Goal: Check status

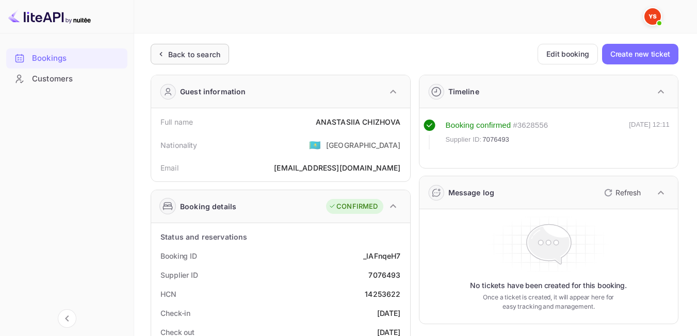
click at [183, 49] on div "Back to search" at bounding box center [194, 54] width 52 height 11
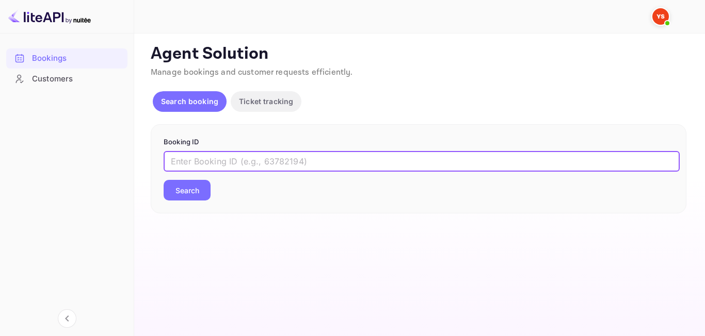
paste input "9150474"
type input "9150474"
click at [197, 177] on div "9150474 ​ Search" at bounding box center [419, 176] width 510 height 50
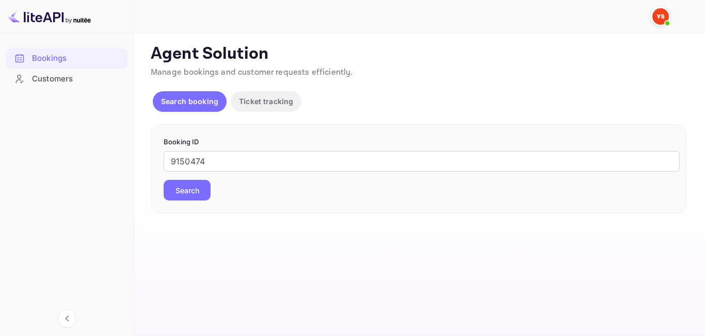
click at [196, 185] on button "Search" at bounding box center [187, 190] width 47 height 21
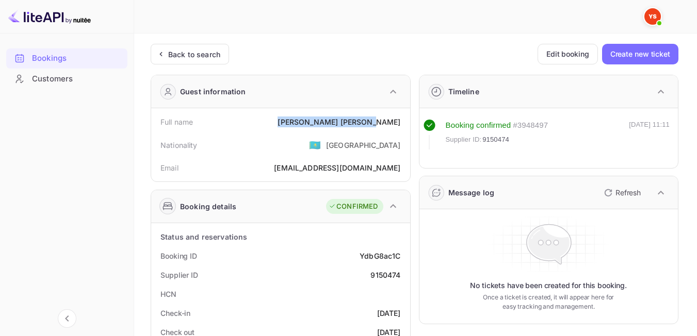
drag, startPoint x: 346, startPoint y: 125, endPoint x: 406, endPoint y: 127, distance: 60.4
click at [406, 127] on div "Full name [PERSON_NAME] Nationality 🇰🇿 [DEMOGRAPHIC_DATA] Email [EMAIL_ADDRESS]…" at bounding box center [280, 144] width 259 height 73
click at [155, 55] on div "Back to search" at bounding box center [190, 54] width 78 height 21
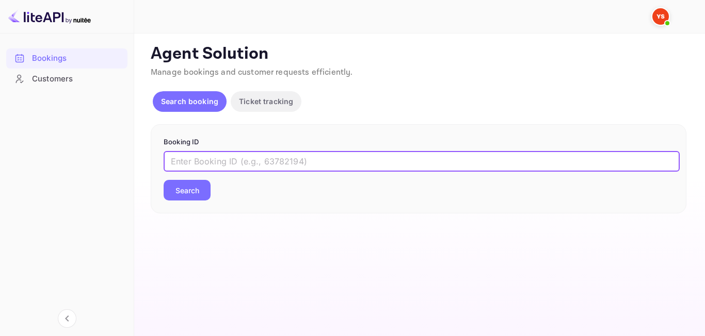
paste input "9349143"
type input "9349143"
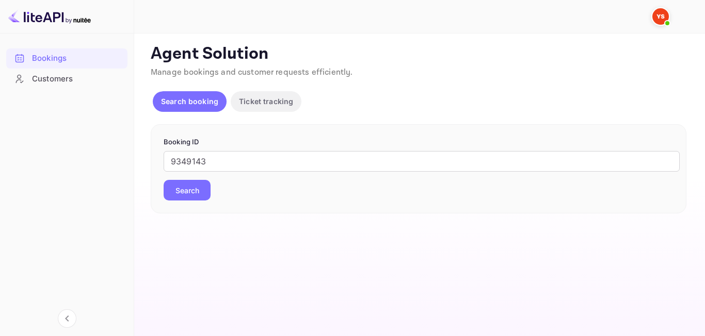
click at [190, 188] on button "Search" at bounding box center [187, 190] width 47 height 21
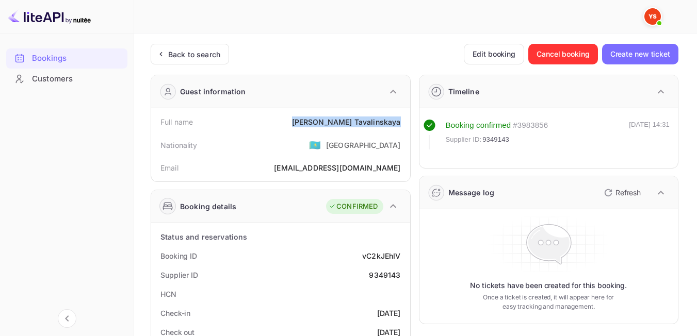
drag, startPoint x: 327, startPoint y: 119, endPoint x: 406, endPoint y: 131, distance: 80.4
click at [406, 131] on div "Full name [PERSON_NAME] Nationality 🇰🇿 [DEMOGRAPHIC_DATA] Email [EMAIL_ADDRESS]…" at bounding box center [280, 144] width 259 height 73
click at [311, 152] on div "Nationality 🇰🇿 [DEMOGRAPHIC_DATA]" at bounding box center [280, 145] width 251 height 27
click at [176, 47] on div "Back to search" at bounding box center [190, 54] width 78 height 21
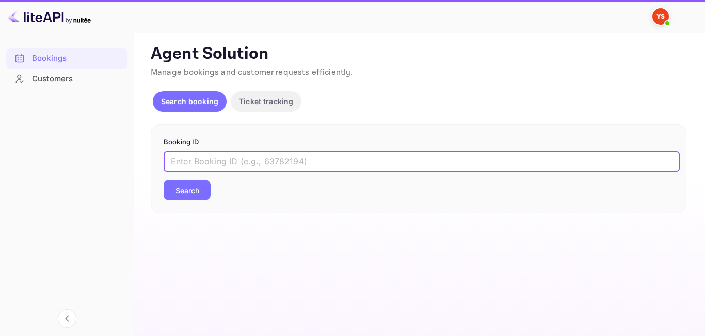
paste input "9349143"
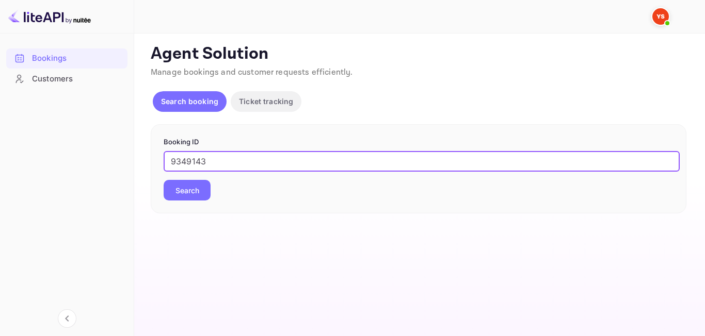
type input "9349143"
click at [202, 188] on button "Search" at bounding box center [187, 190] width 47 height 21
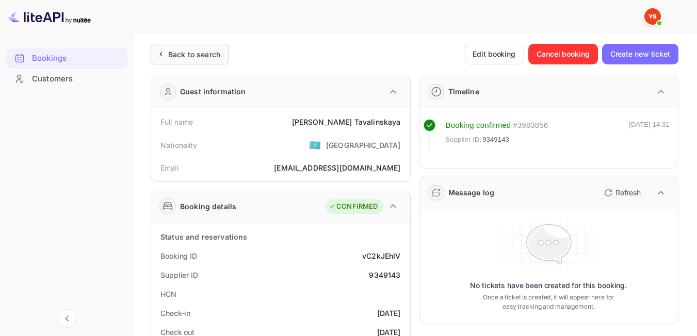
click at [195, 56] on div "Back to search" at bounding box center [194, 54] width 52 height 11
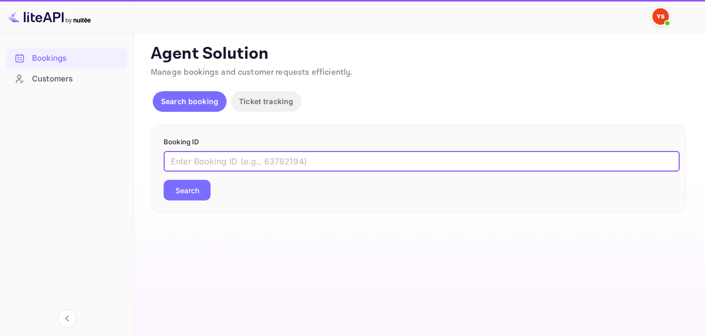
paste input "1583993"
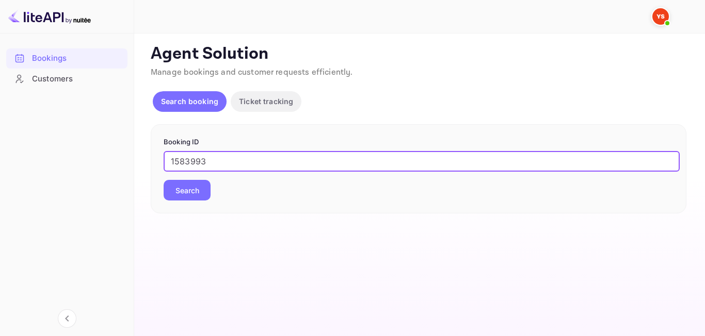
type input "1583993"
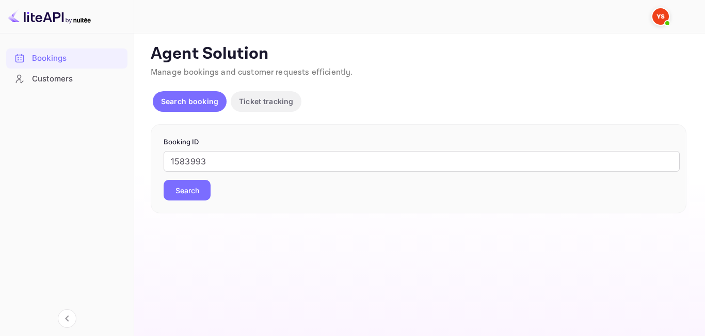
click at [186, 189] on button "Search" at bounding box center [187, 190] width 47 height 21
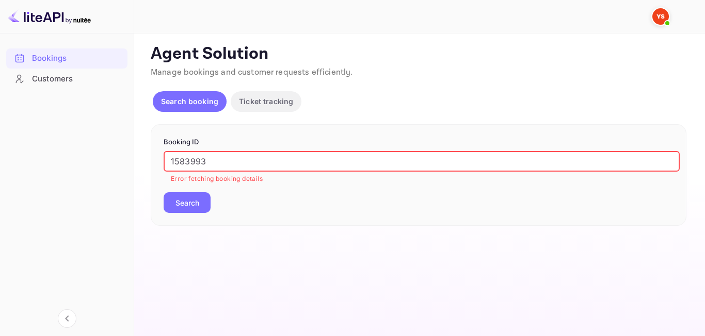
click at [173, 158] on input "1583993" at bounding box center [422, 161] width 516 height 21
drag, startPoint x: 178, startPoint y: 166, endPoint x: 97, endPoint y: 167, distance: 81.5
click at [97, 167] on div "Bookings Customers Now you can check your travel website directly from the link…" at bounding box center [352, 168] width 705 height 336
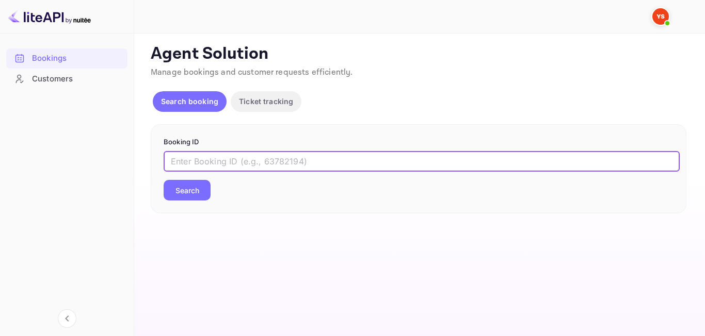
paste input "8913606"
type input "8913606"
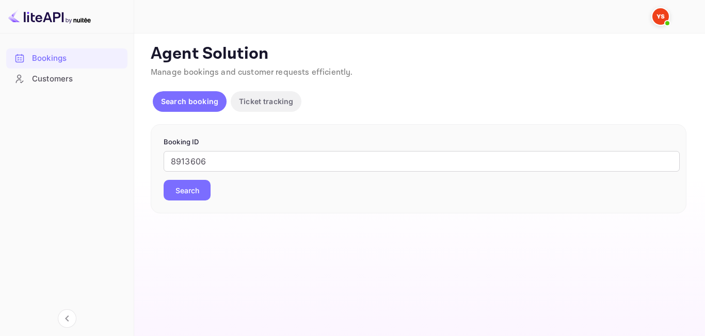
click at [196, 194] on button "Search" at bounding box center [187, 190] width 47 height 21
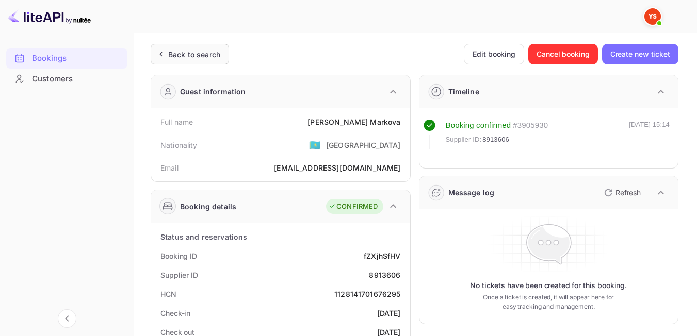
click at [199, 56] on div "Back to search" at bounding box center [194, 54] width 52 height 11
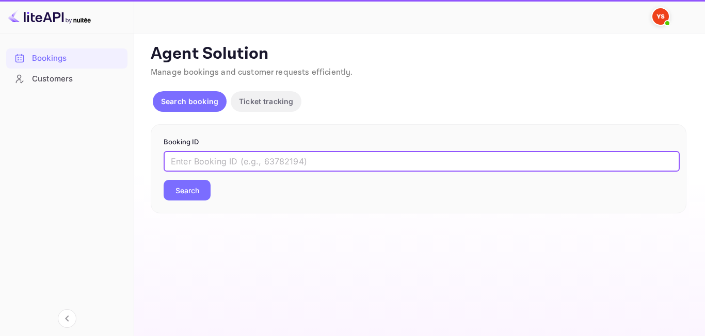
paste input "8114817"
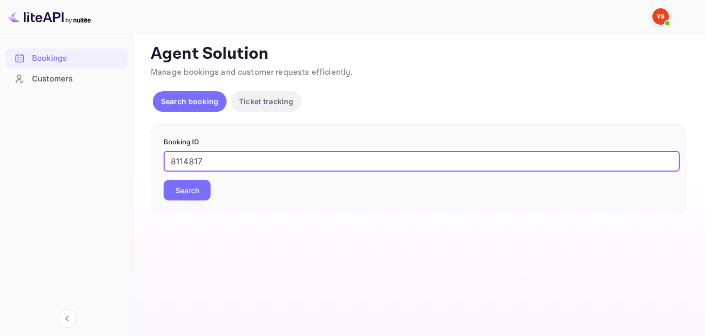
click at [176, 163] on input "8114817" at bounding box center [422, 161] width 516 height 21
type input "8114817"
click at [178, 187] on button "Search" at bounding box center [187, 190] width 47 height 21
paste input "9348992"
type input "9348992"
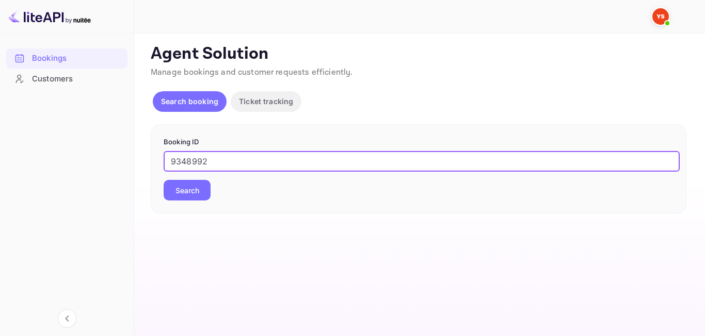
click at [196, 201] on div "Booking ID 9348992 ​ Search" at bounding box center [419, 169] width 536 height 90
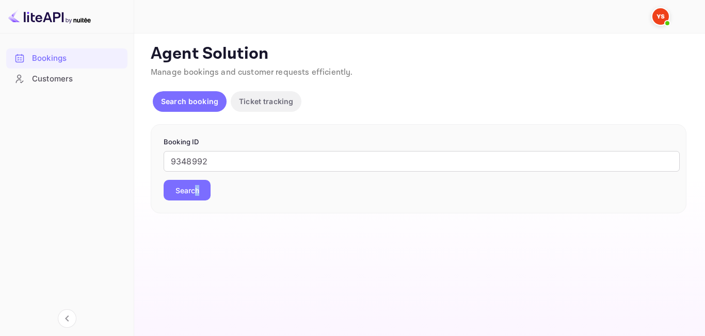
click at [191, 186] on button "Search" at bounding box center [187, 190] width 47 height 21
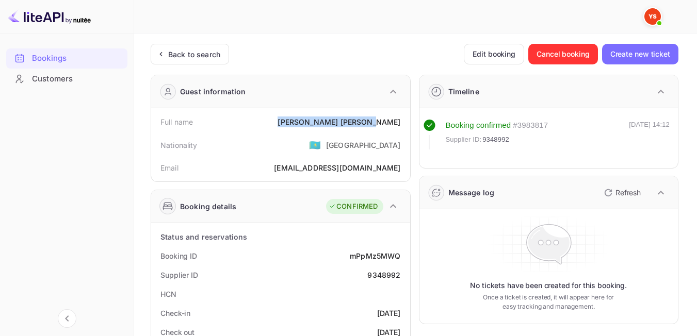
drag, startPoint x: 339, startPoint y: 120, endPoint x: 401, endPoint y: 124, distance: 63.1
click at [401, 124] on div "Full name ELENA KHAIROVA" at bounding box center [280, 122] width 251 height 19
drag, startPoint x: 392, startPoint y: 124, endPoint x: 376, endPoint y: 132, distance: 17.8
click at [301, 157] on div "Nationality 🇰🇿 [DEMOGRAPHIC_DATA]" at bounding box center [280, 145] width 251 height 27
click at [154, 56] on div "Back to search" at bounding box center [190, 54] width 78 height 21
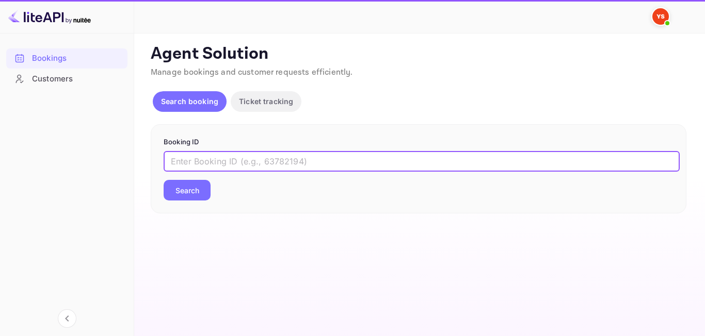
paste input "9472128"
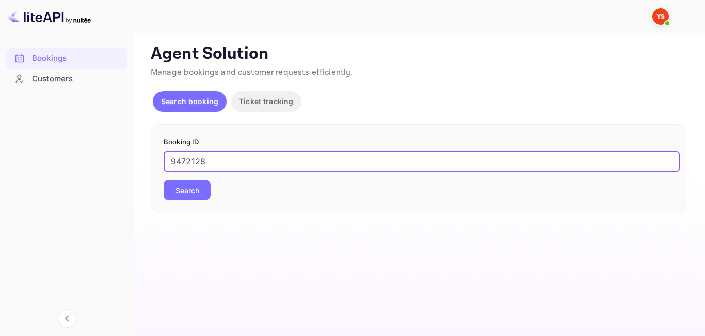
type input "9472128"
click at [173, 195] on button "Search" at bounding box center [187, 190] width 47 height 21
